Goal: Navigation & Orientation: Find specific page/section

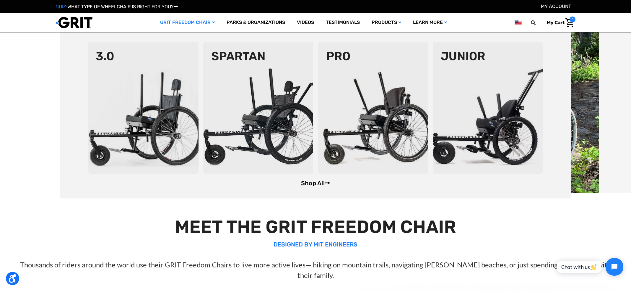
click at [309, 184] on link "Shop All" at bounding box center [315, 183] width 29 height 7
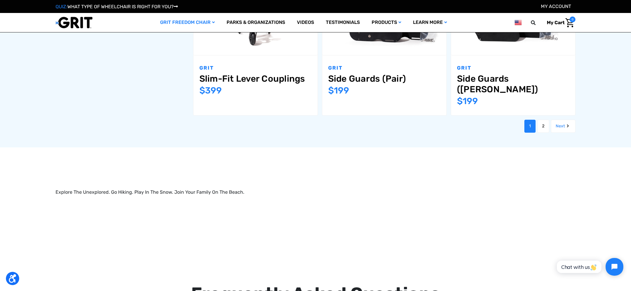
scroll to position [823, 0]
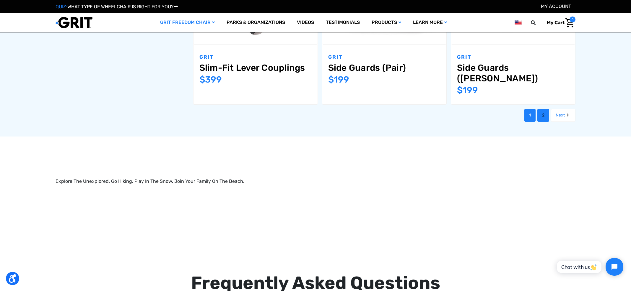
click at [543, 109] on link "2" at bounding box center [543, 115] width 12 height 13
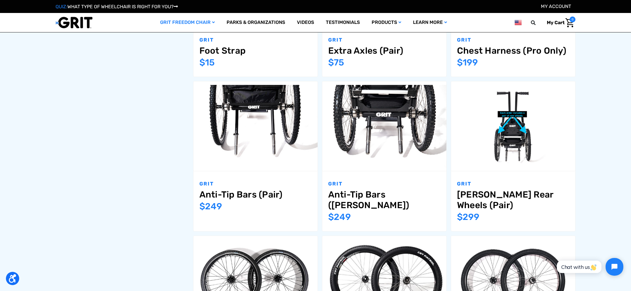
scroll to position [381, 0]
